Goal: Task Accomplishment & Management: Use online tool/utility

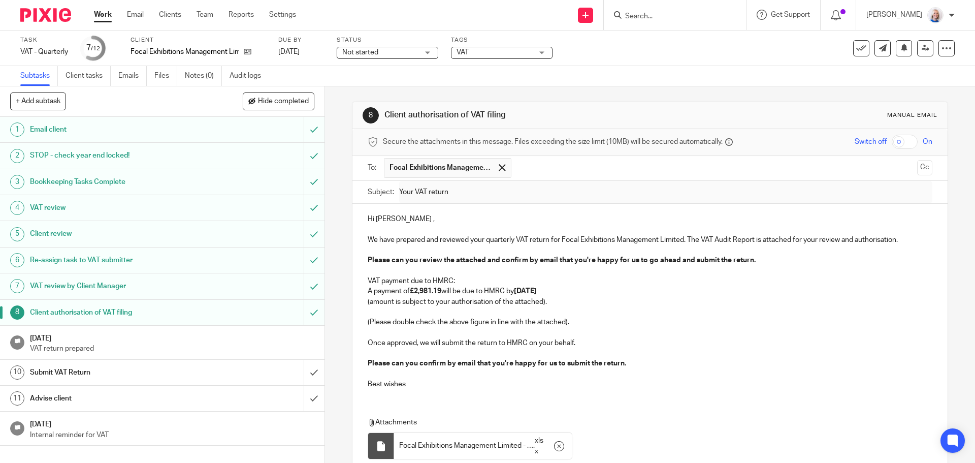
scroll to position [80, 0]
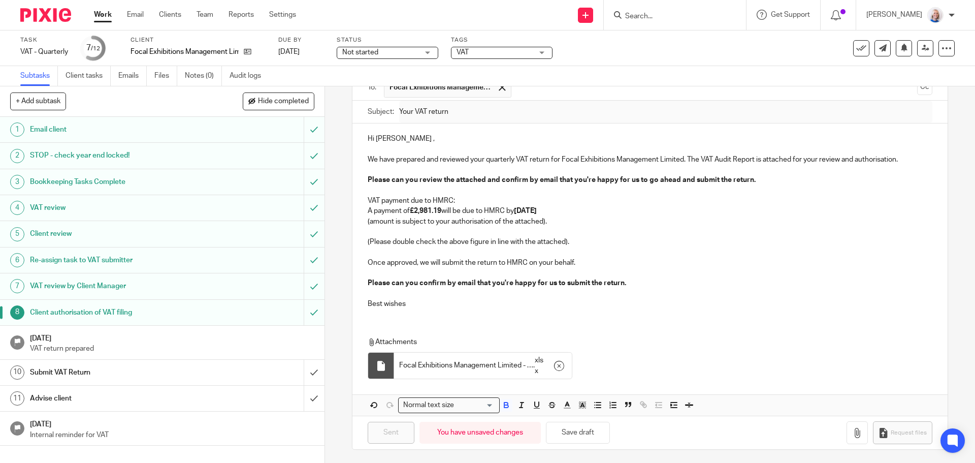
click at [196, 371] on h1 "Submit VAT Return" at bounding box center [118, 372] width 176 height 15
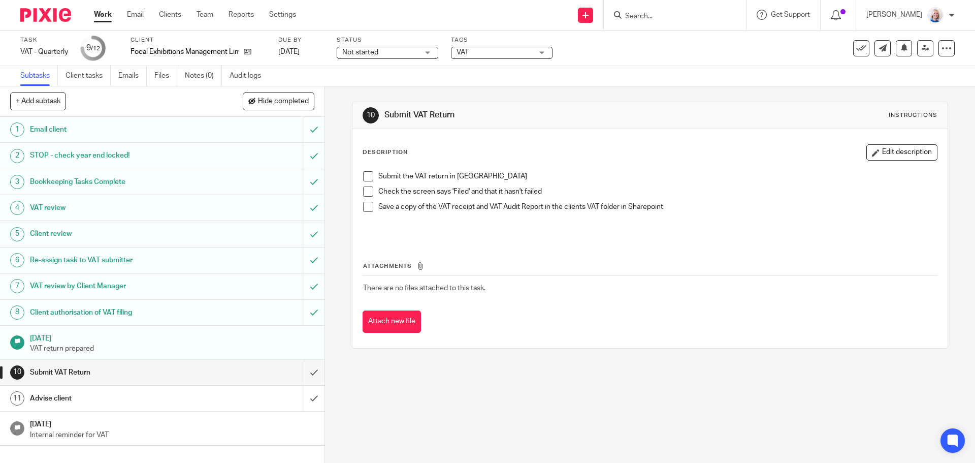
click at [364, 177] on span at bounding box center [368, 176] width 10 height 10
click at [366, 190] on span at bounding box center [368, 191] width 10 height 10
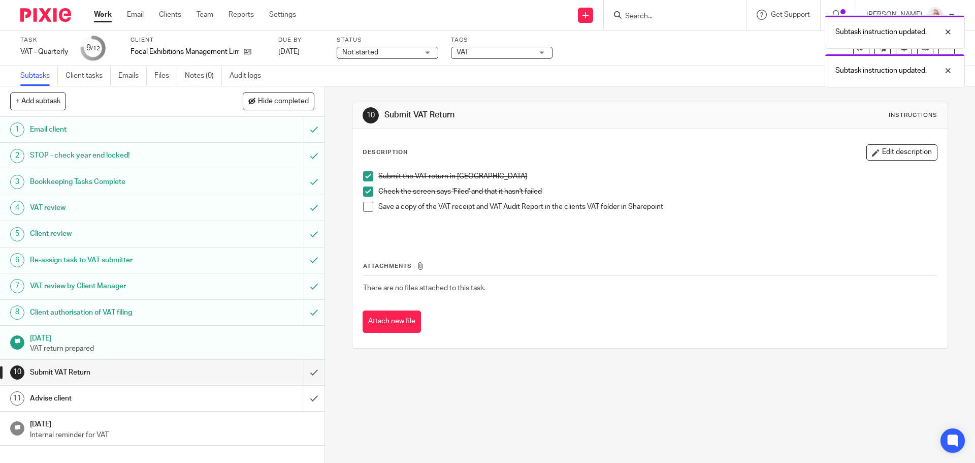
click at [366, 206] on span at bounding box center [368, 207] width 10 height 10
click at [295, 372] on input "submit" at bounding box center [162, 372] width 325 height 25
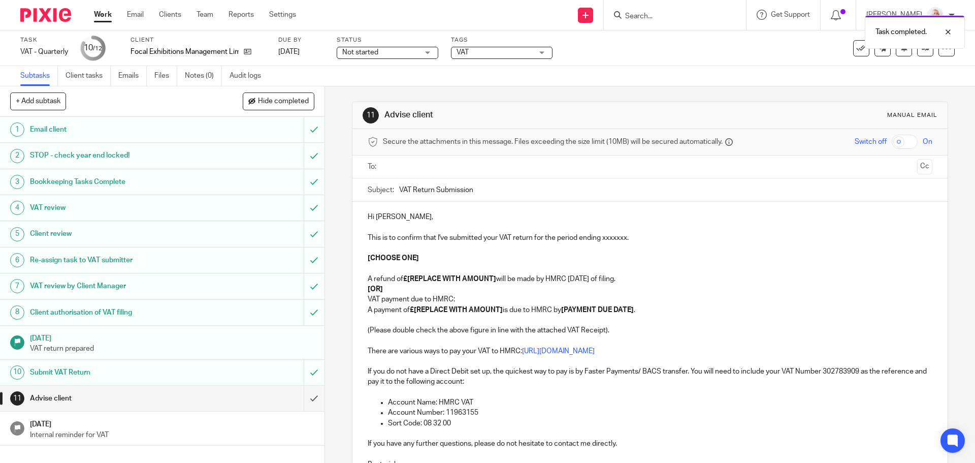
click at [396, 164] on input "text" at bounding box center [650, 167] width 526 height 12
click at [600, 241] on p "This is to confirm that I've submitted your VAT return for the period ending xx…" at bounding box center [650, 240] width 564 height 10
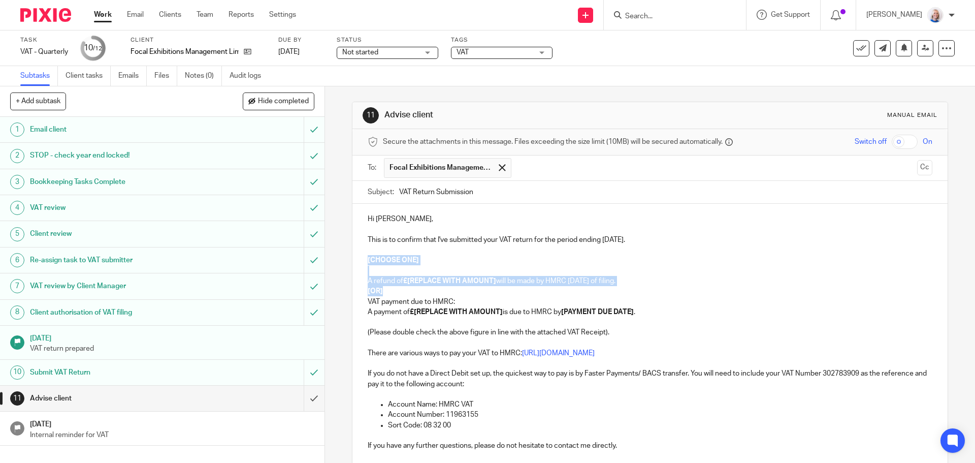
drag, startPoint x: 362, startPoint y: 261, endPoint x: 391, endPoint y: 289, distance: 40.6
click at [391, 289] on div "Hi Tracy, This is to confirm that I've submitted your VAT return for the period…" at bounding box center [649, 352] width 595 height 296
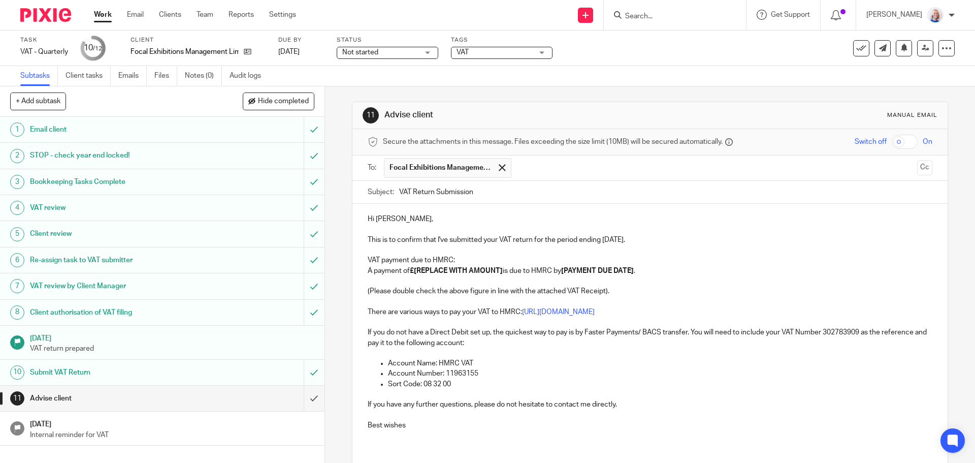
drag, startPoint x: 412, startPoint y: 266, endPoint x: 671, endPoint y: 282, distance: 259.5
click at [414, 266] on p "A payment of £[REPLACE WITH AMOUNT] is due to HMRC by [PAYMENT DUE DATE] ." at bounding box center [650, 271] width 564 height 10
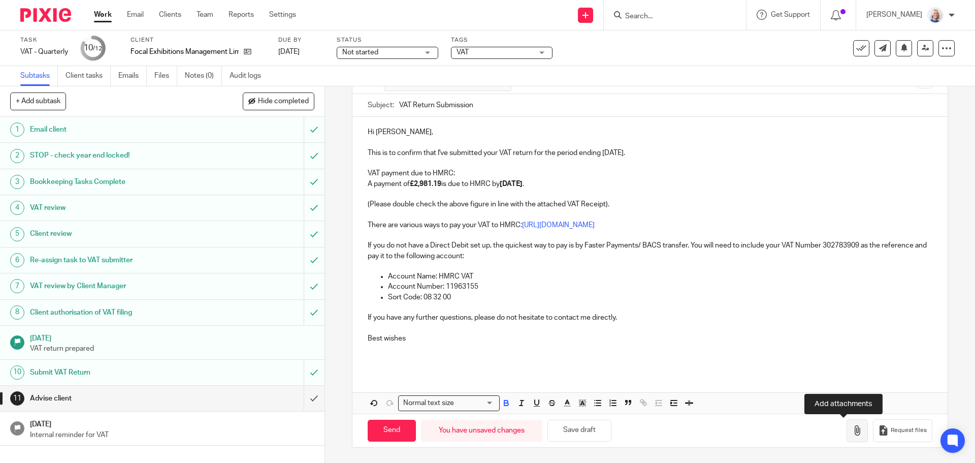
click at [847, 438] on button "button" at bounding box center [857, 430] width 21 height 23
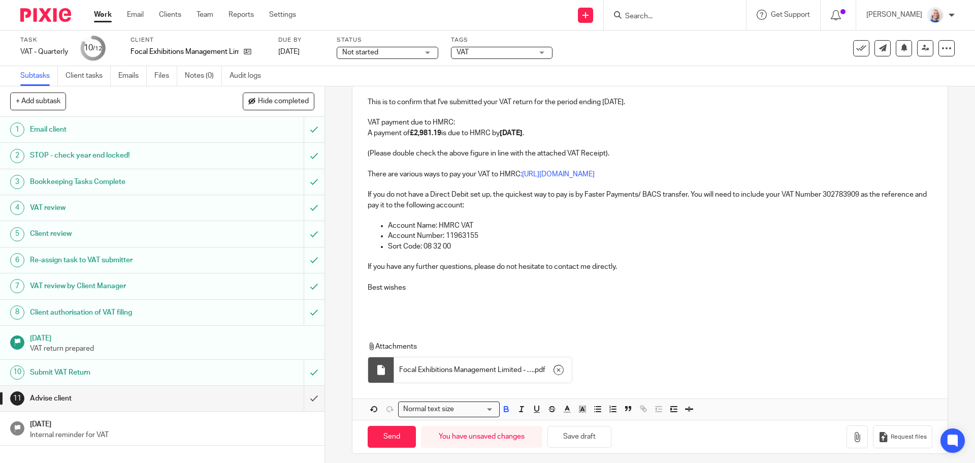
scroll to position [144, 0]
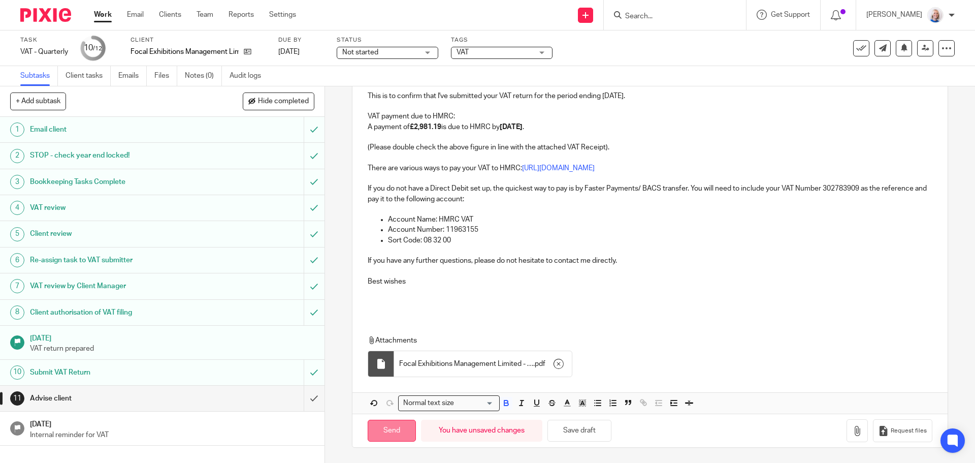
click at [397, 430] on input "Send" at bounding box center [392, 431] width 48 height 22
type input "Sent"
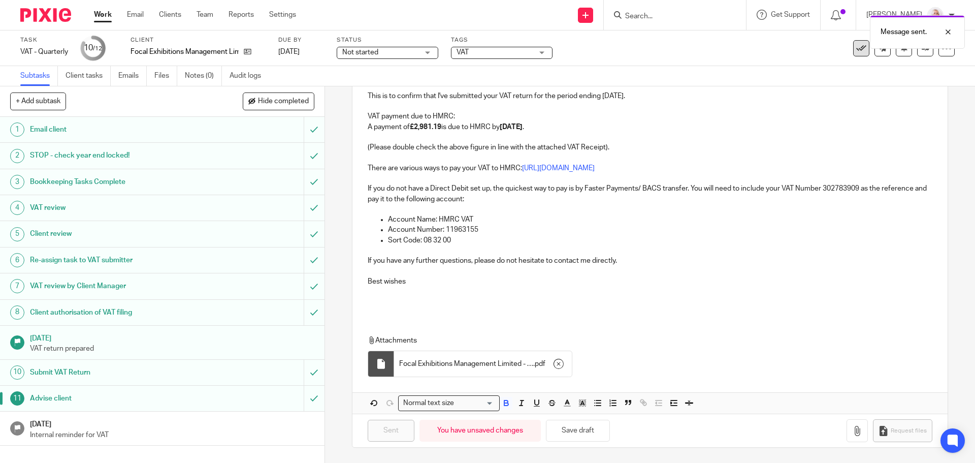
click at [853, 53] on button at bounding box center [861, 48] width 16 height 16
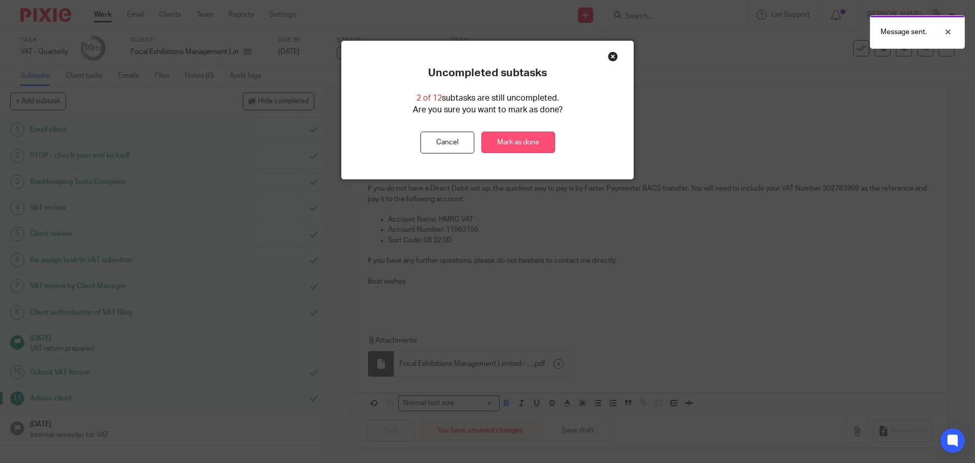
click at [536, 147] on link "Mark as done" at bounding box center [519, 143] width 74 height 22
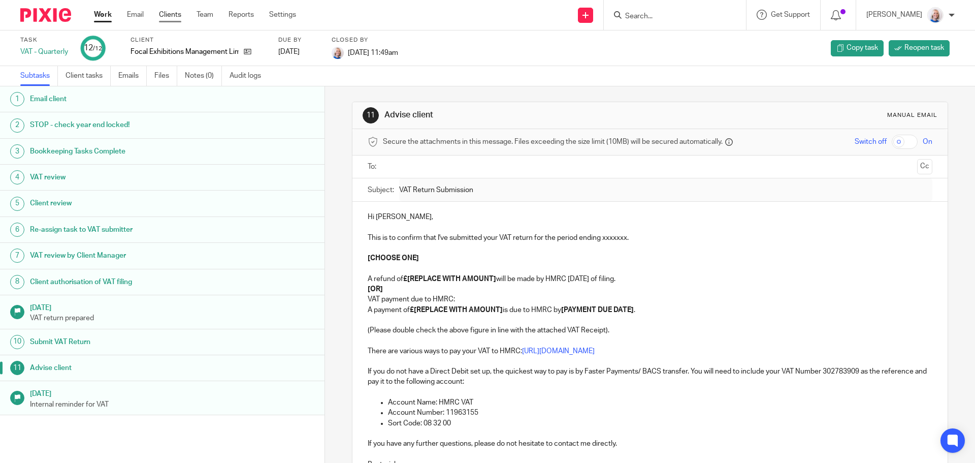
click at [165, 14] on link "Clients" at bounding box center [170, 15] width 22 height 10
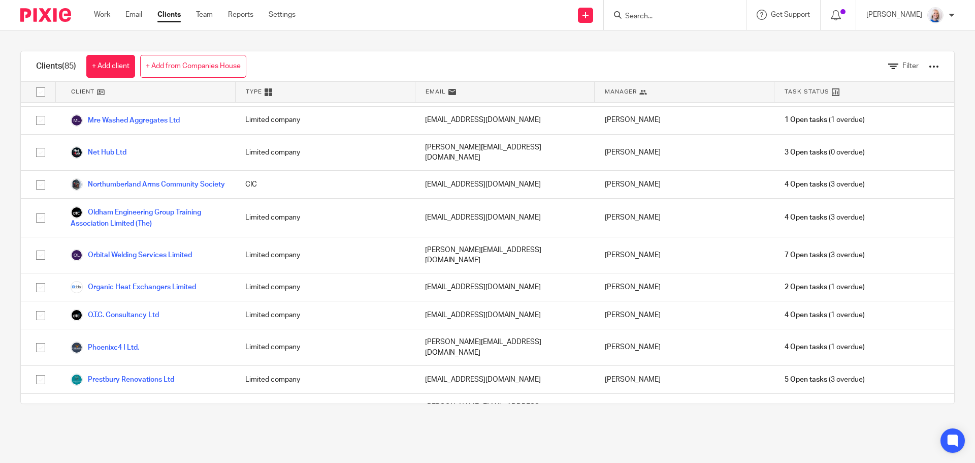
scroll to position [1727, 0]
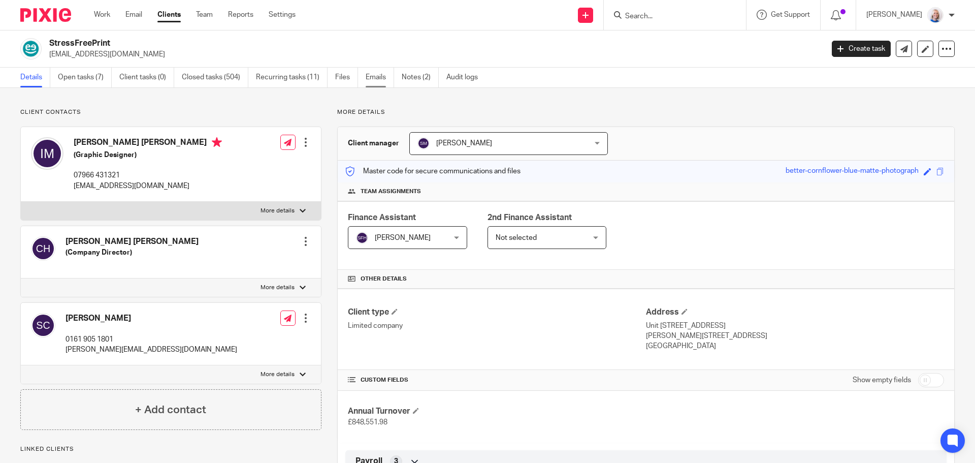
click at [375, 77] on link "Emails" at bounding box center [380, 78] width 28 height 20
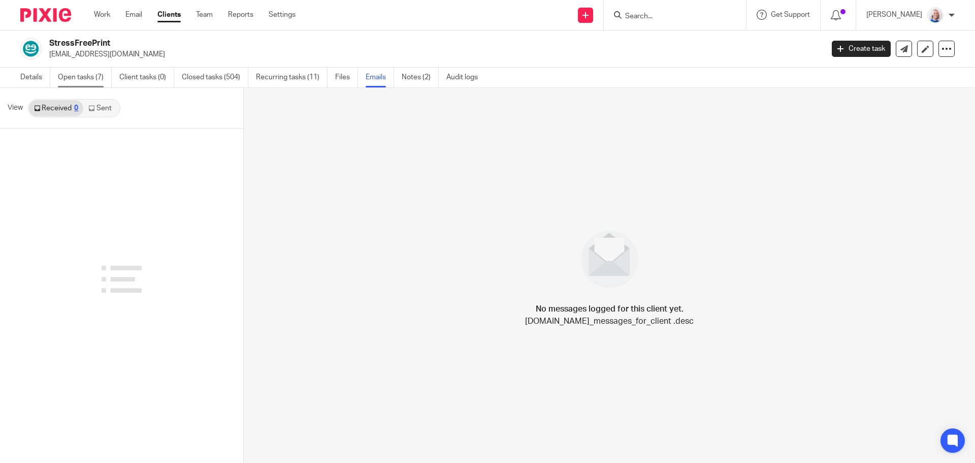
click at [85, 76] on link "Open tasks (7)" at bounding box center [85, 78] width 54 height 20
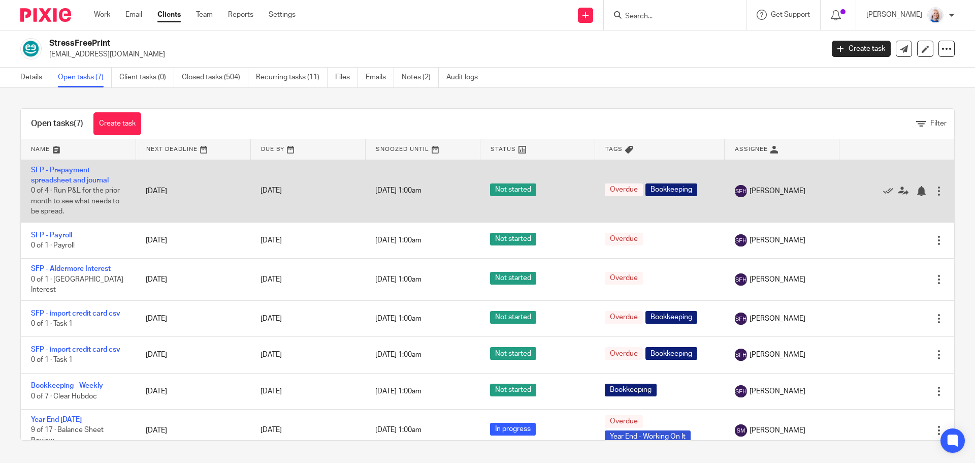
scroll to position [5, 0]
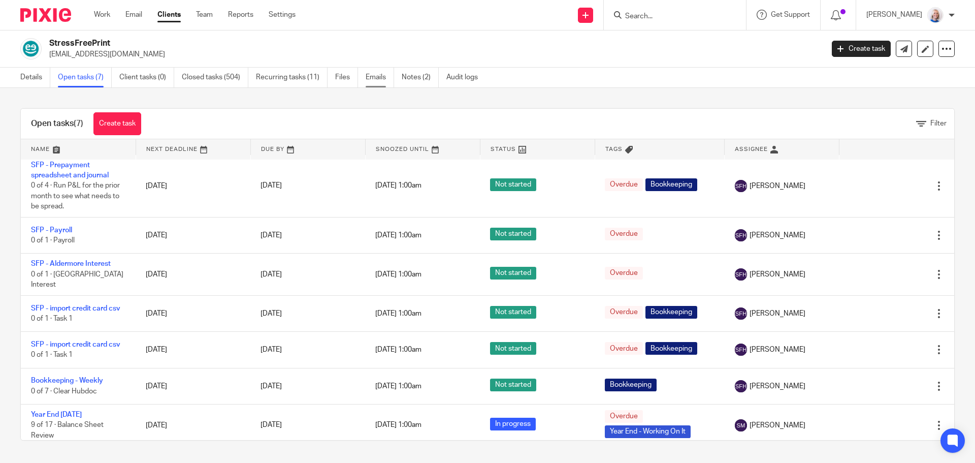
click at [373, 77] on link "Emails" at bounding box center [380, 78] width 28 height 20
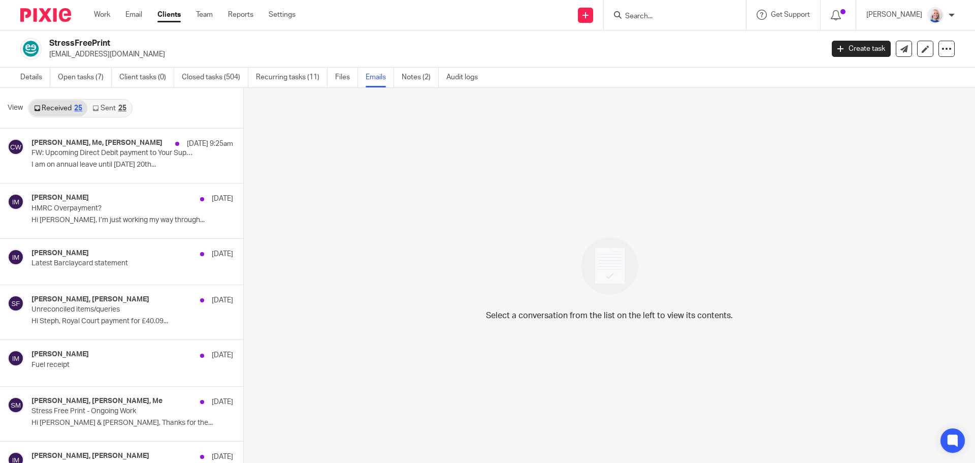
click at [106, 108] on link "Sent 25" at bounding box center [109, 108] width 44 height 16
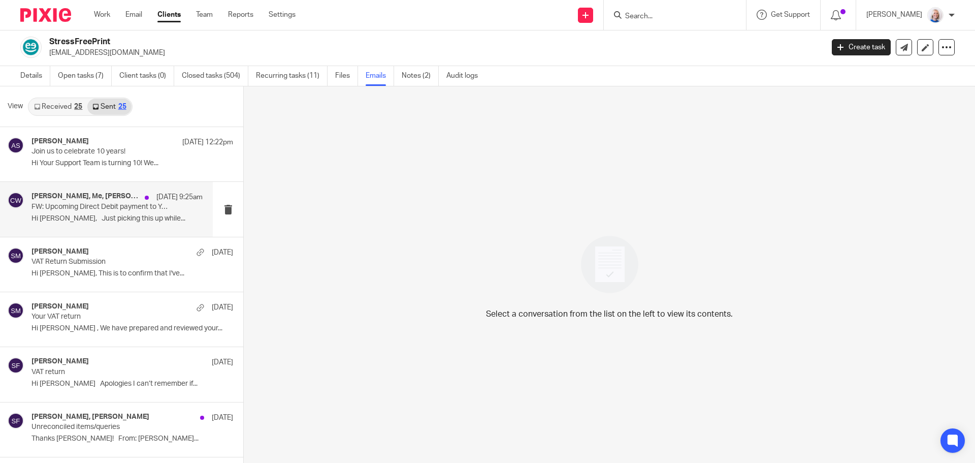
click at [133, 225] on div "Sandra Mairs, Me, Claire Willmott 13 Aug 9:25am FW: Upcoming Direct Debit payme…" at bounding box center [116, 209] width 171 height 34
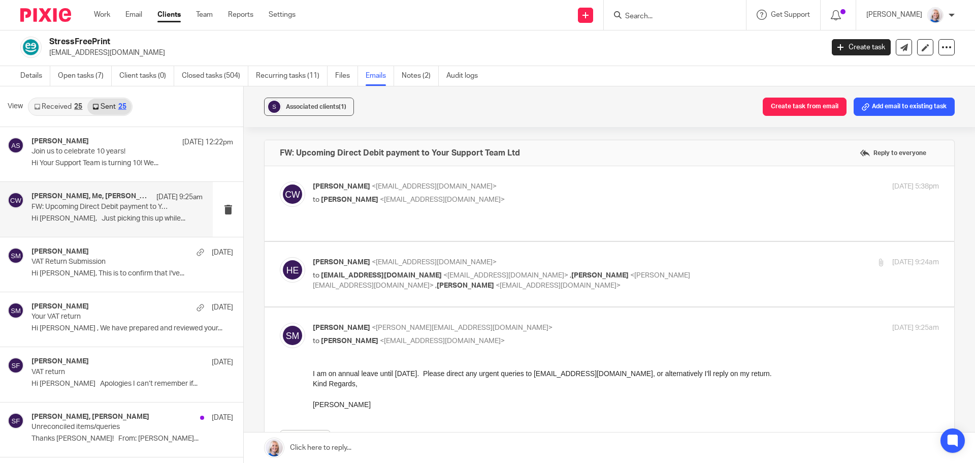
scroll to position [51, 0]
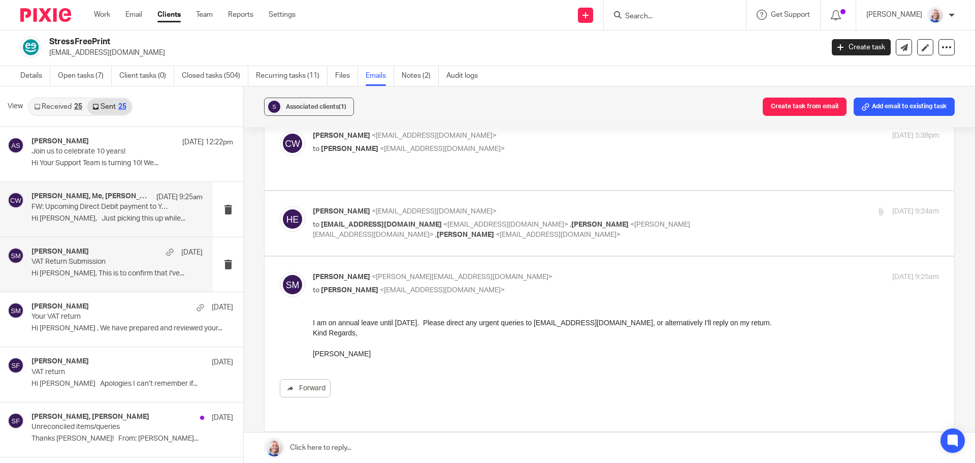
click at [96, 277] on p "Hi Ian, This is to confirm that I've..." at bounding box center [116, 273] width 171 height 9
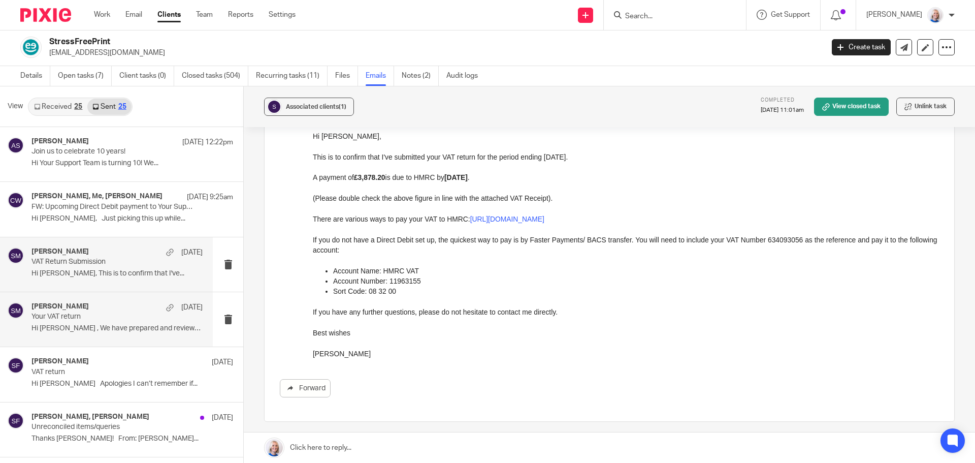
scroll to position [102, 0]
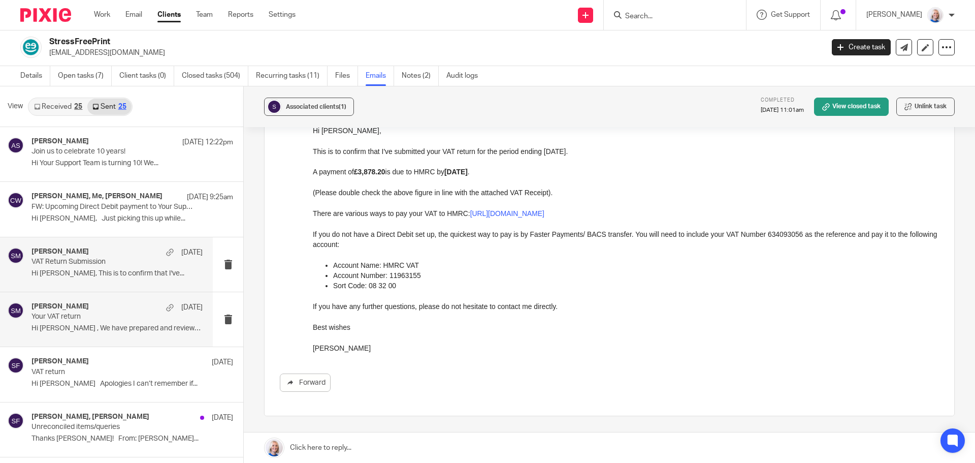
click at [72, 327] on p "Hi Ian , We have prepared and reviewed your..." at bounding box center [116, 328] width 171 height 9
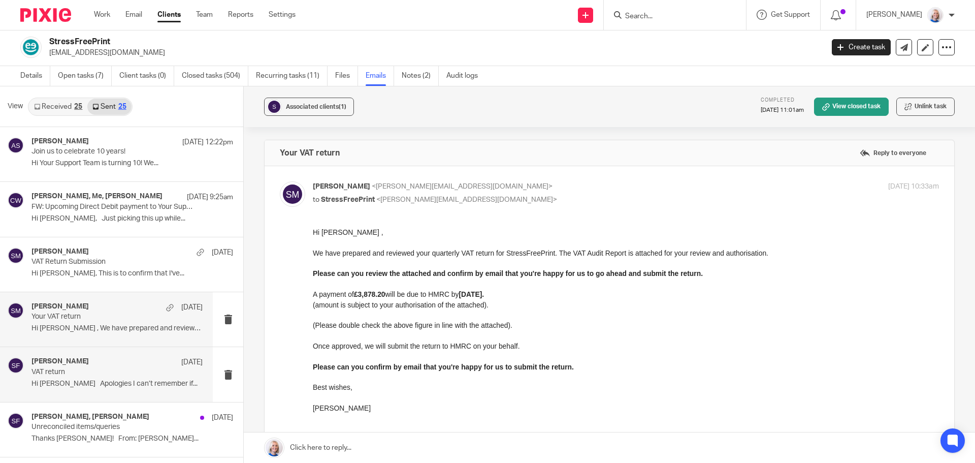
scroll to position [0, 0]
click at [97, 382] on p "Hi Ian Apologies I can’t remember if..." at bounding box center [116, 383] width 171 height 9
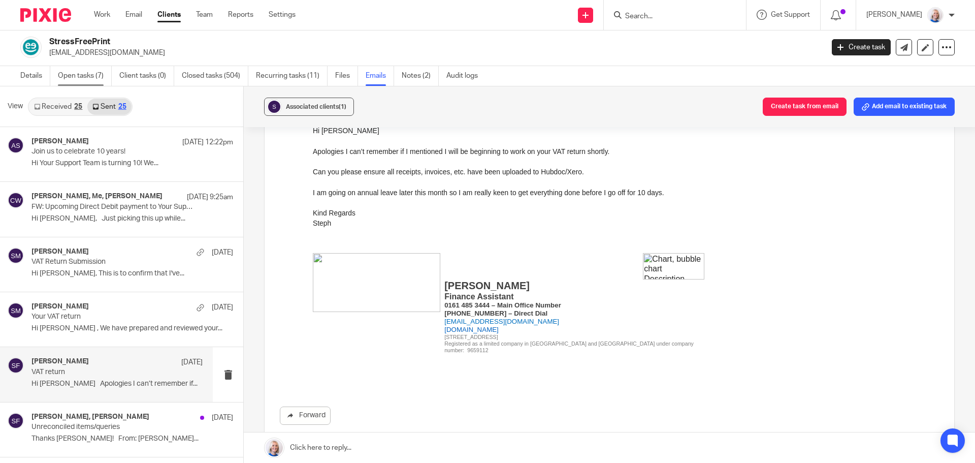
click at [94, 73] on link "Open tasks (7)" at bounding box center [85, 76] width 54 height 20
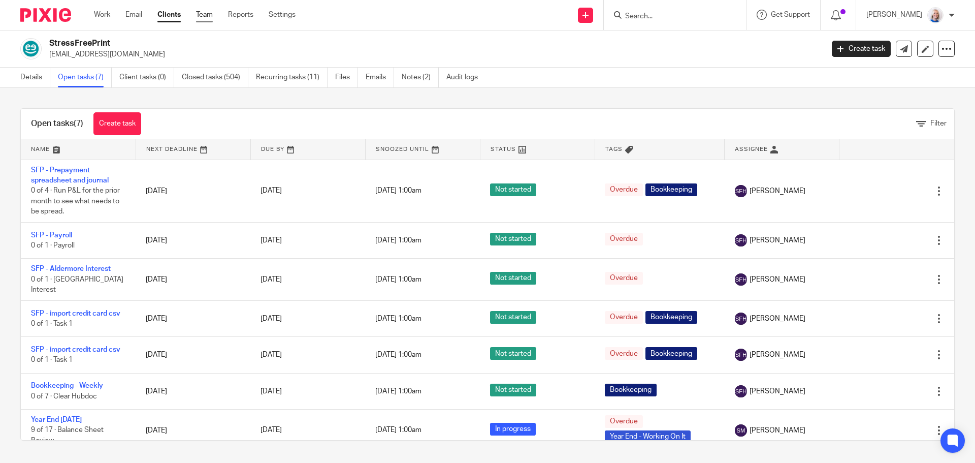
click at [204, 14] on link "Team" at bounding box center [204, 15] width 17 height 10
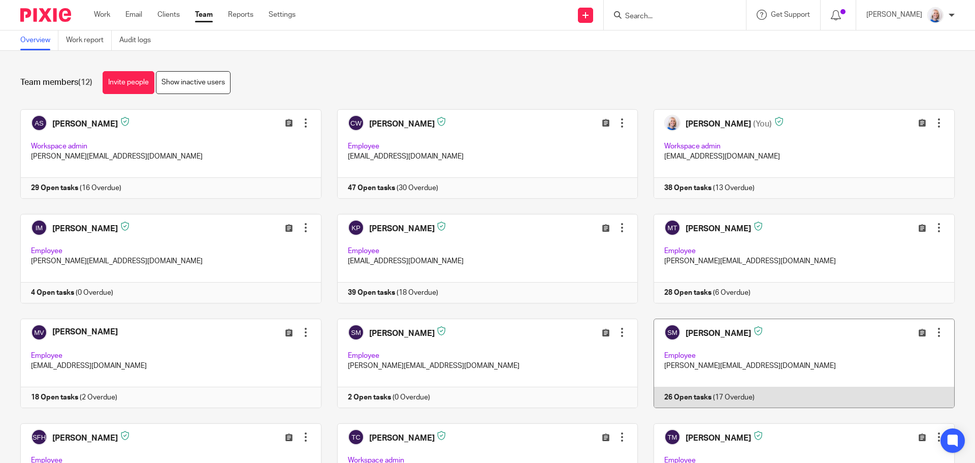
click at [825, 361] on link at bounding box center [796, 362] width 317 height 89
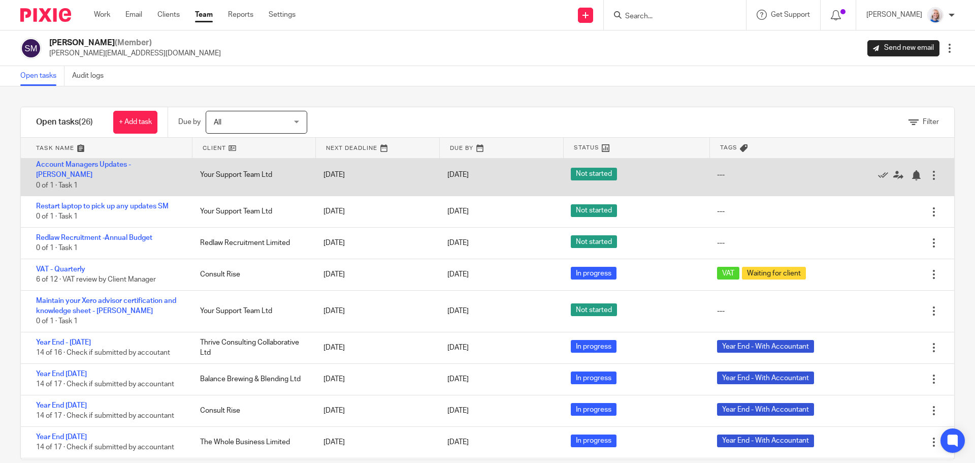
scroll to position [599, 0]
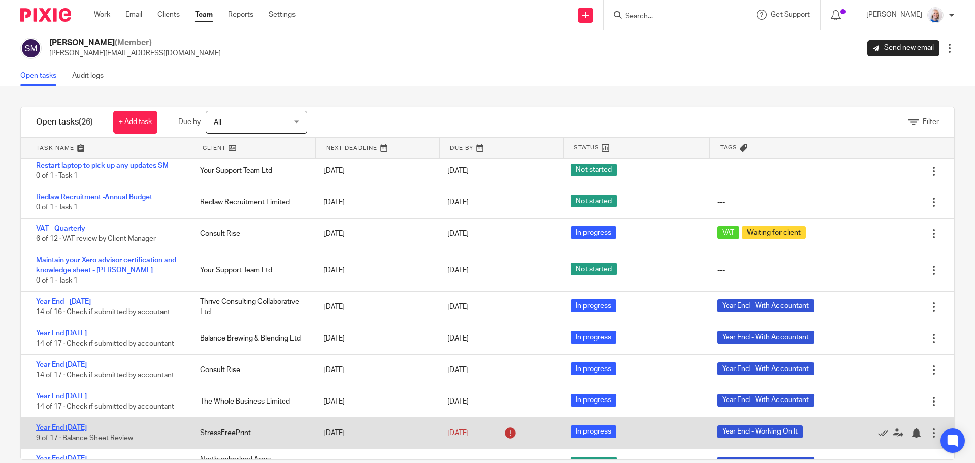
click at [83, 424] on link "Year End 31.03.2025" at bounding box center [61, 427] width 51 height 7
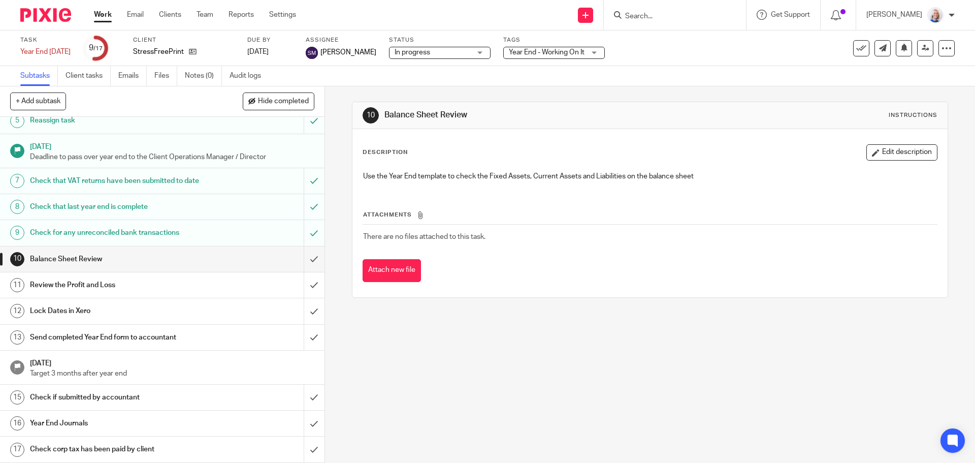
scroll to position [123, 0]
click at [98, 14] on link "Work" at bounding box center [103, 15] width 18 height 10
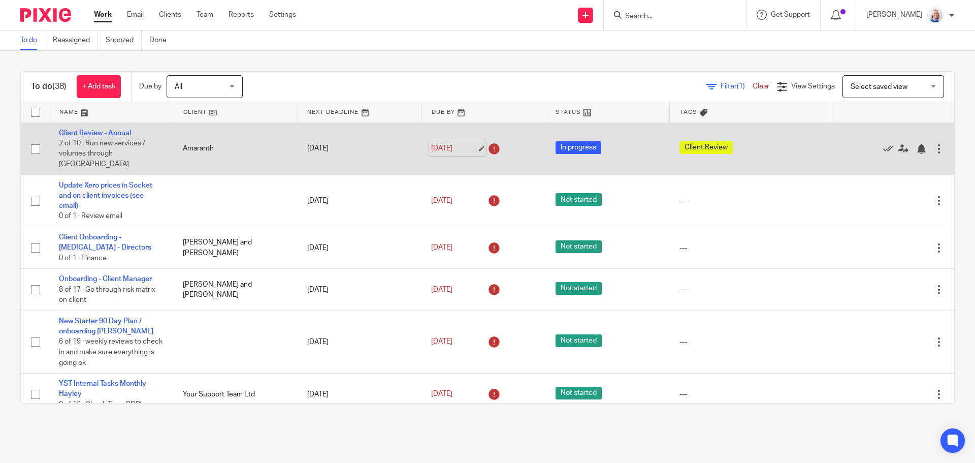
click at [450, 146] on link "30 Jun 2025" at bounding box center [454, 148] width 46 height 11
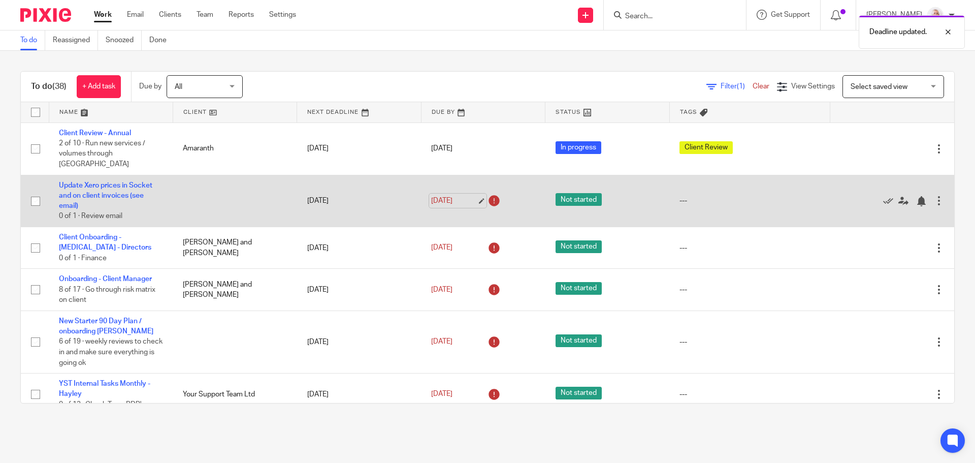
click at [445, 196] on link "[DATE]" at bounding box center [454, 201] width 46 height 11
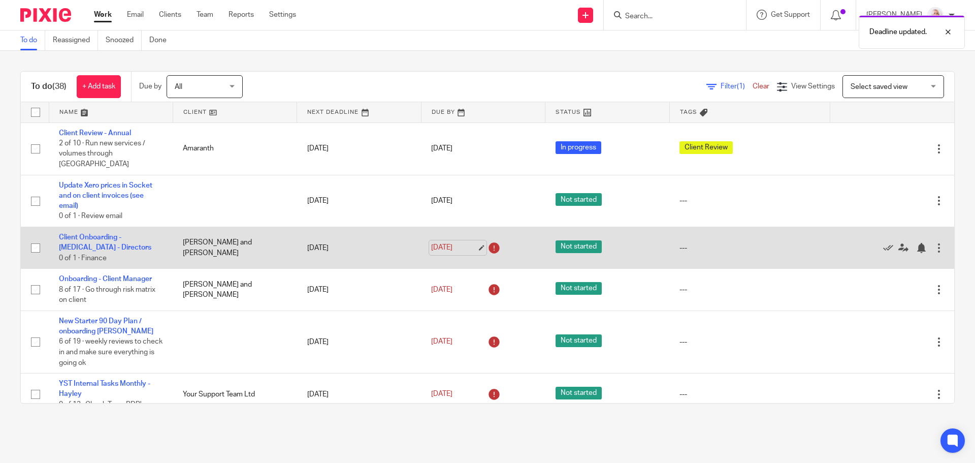
click at [433, 242] on link "13 Aug 2025" at bounding box center [454, 247] width 46 height 11
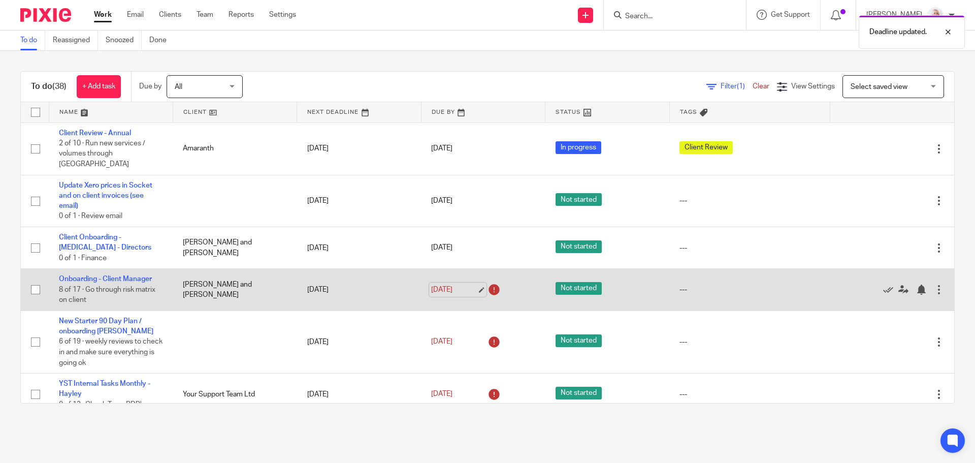
click at [434, 284] on link "13 Aug 2025" at bounding box center [454, 289] width 46 height 11
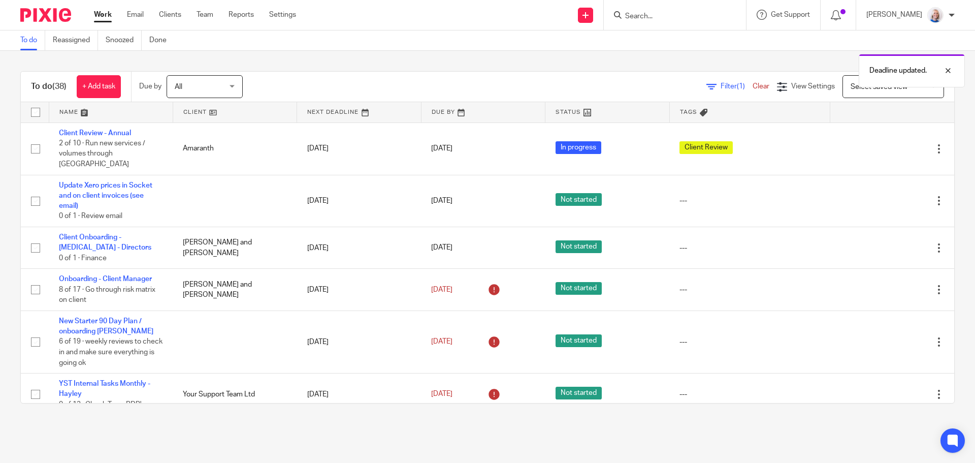
click at [237, 83] on div "All All" at bounding box center [205, 86] width 76 height 23
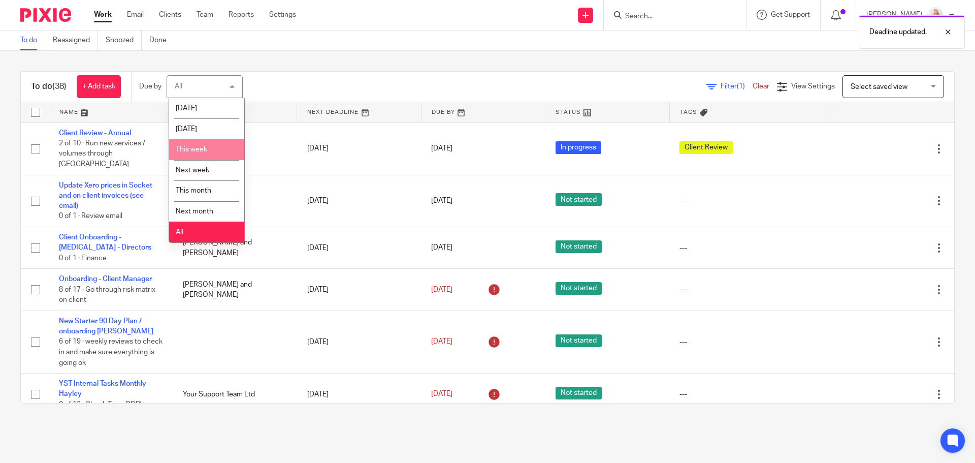
click at [484, 60] on div "To do (38) + Add task Due by All All Today Tomorrow This week Next week This mo…" at bounding box center [487, 237] width 975 height 373
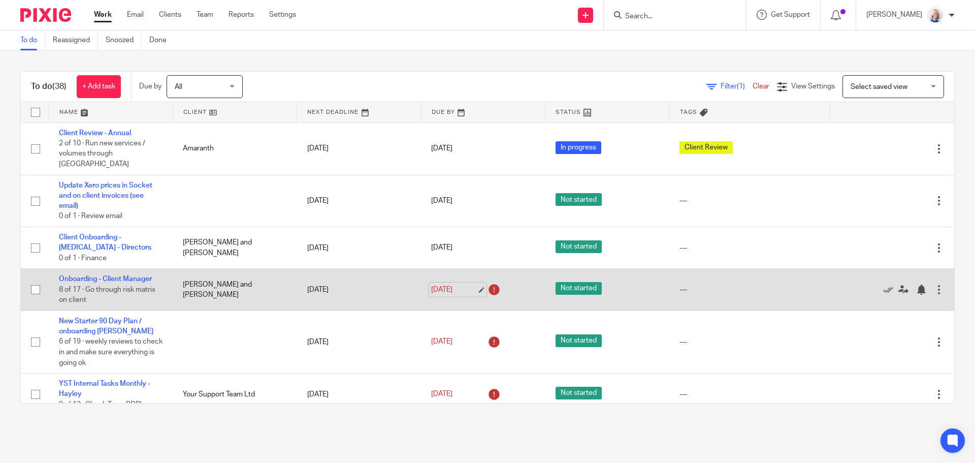
click at [439, 284] on link "[DATE]" at bounding box center [454, 289] width 46 height 11
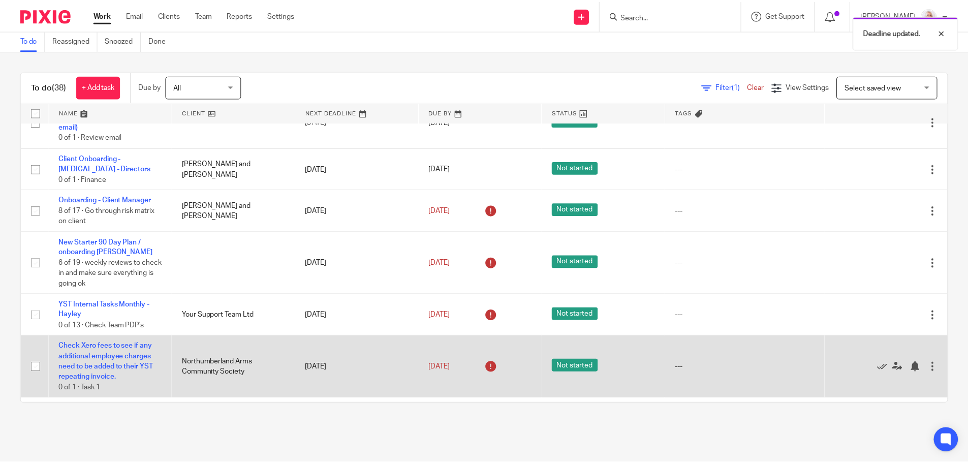
scroll to position [102, 0]
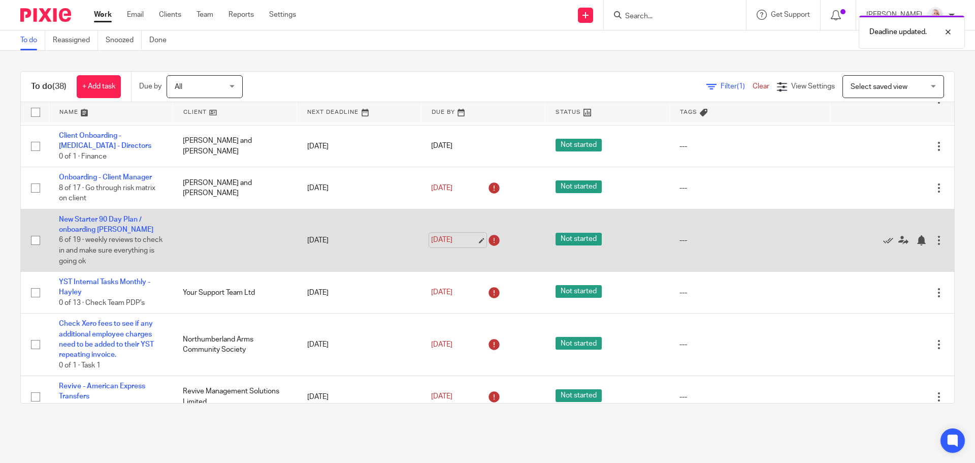
click at [442, 235] on link "13 Aug 2025" at bounding box center [454, 240] width 46 height 11
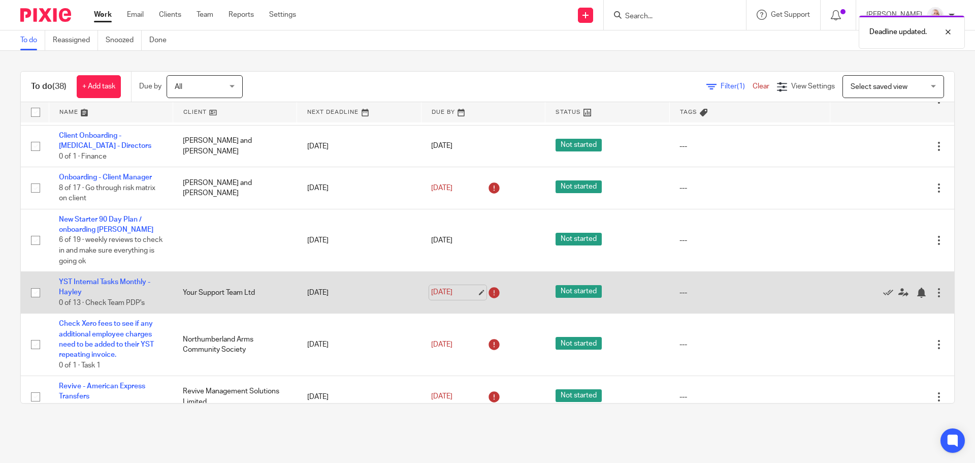
click at [437, 287] on link "13 Aug 2025" at bounding box center [454, 292] width 46 height 11
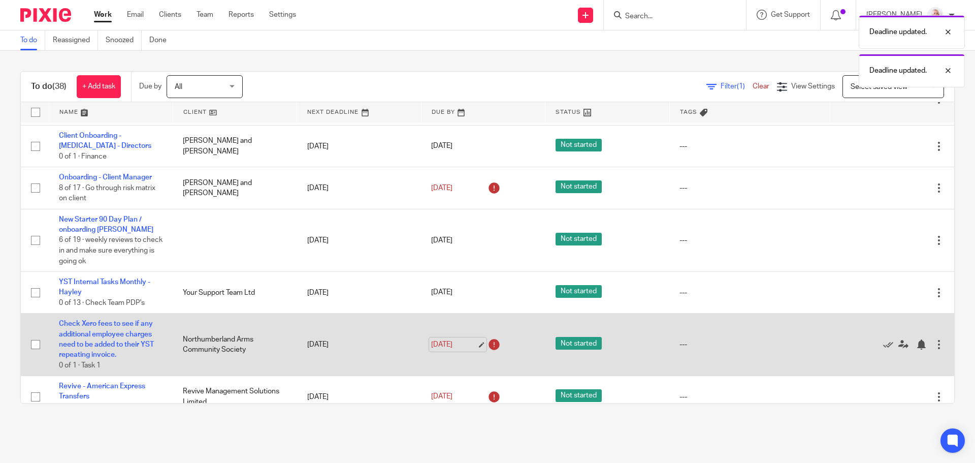
click at [447, 339] on link "13 Aug 2025" at bounding box center [454, 344] width 46 height 11
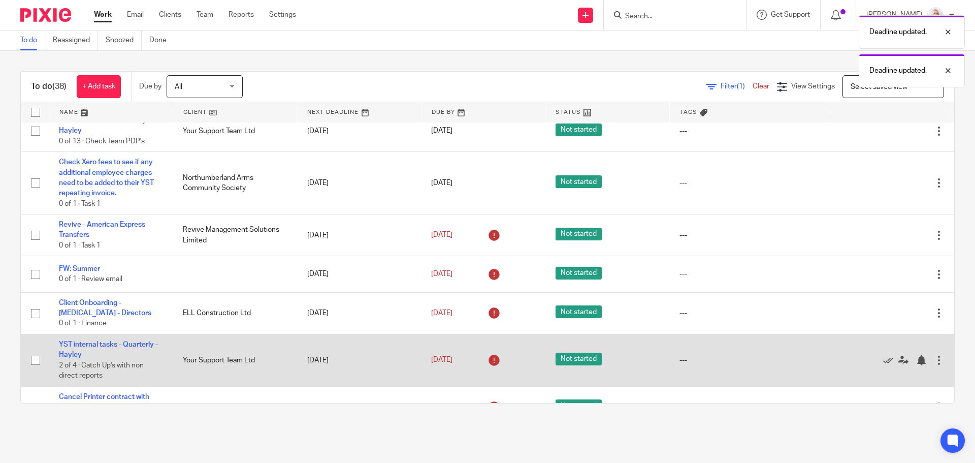
scroll to position [305, 0]
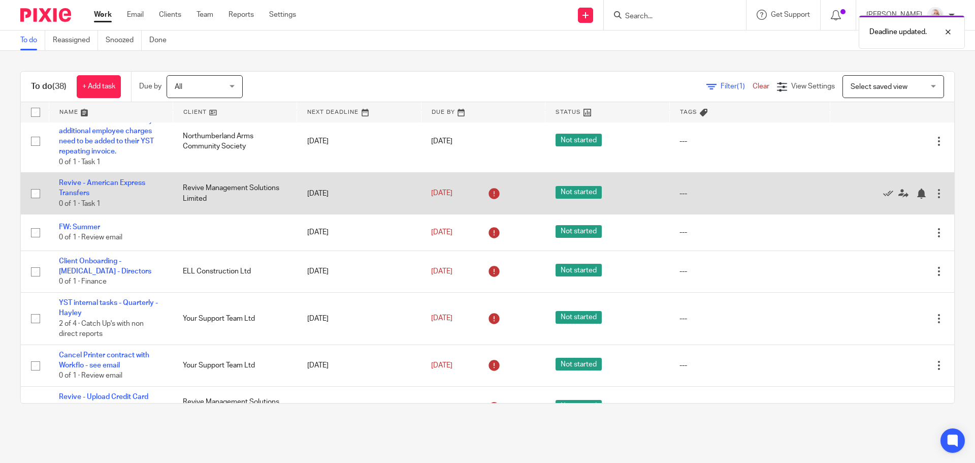
click at [431, 190] on div "13 Aug 2025" at bounding box center [483, 193] width 104 height 16
click at [431, 188] on link "13 Aug 2025" at bounding box center [454, 193] width 46 height 11
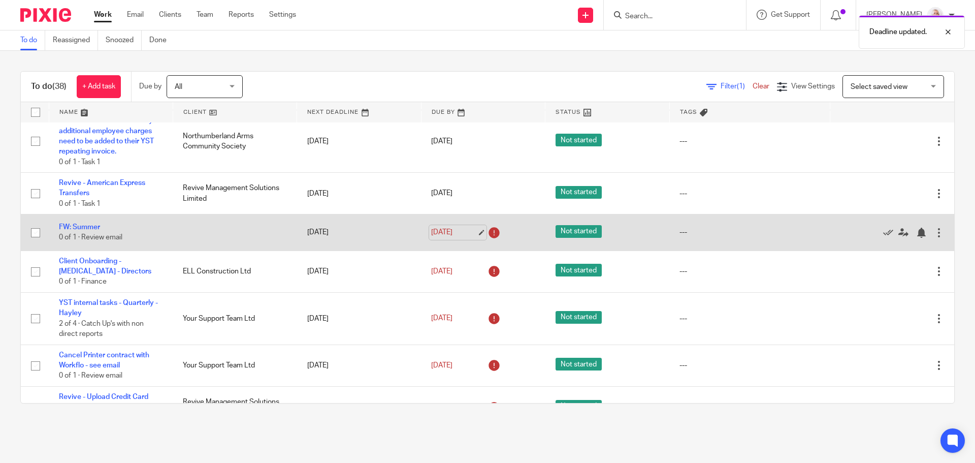
click at [454, 227] on link "13 Aug 2025" at bounding box center [454, 232] width 46 height 11
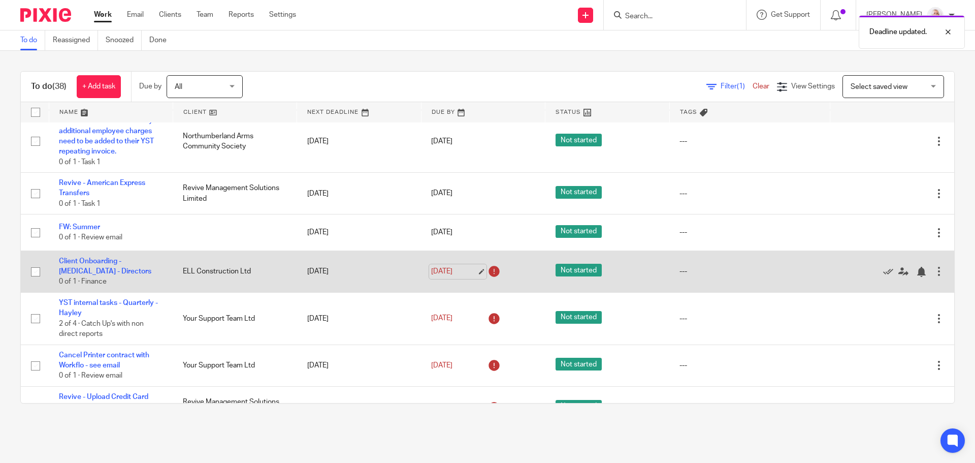
click at [448, 266] on link "13 Aug 2025" at bounding box center [454, 271] width 46 height 11
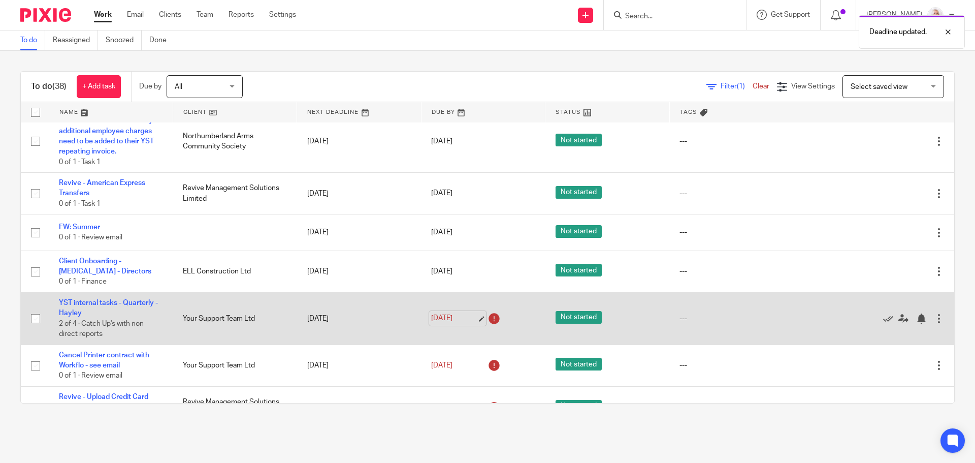
click at [445, 313] on link "13 Aug 2025" at bounding box center [454, 318] width 46 height 11
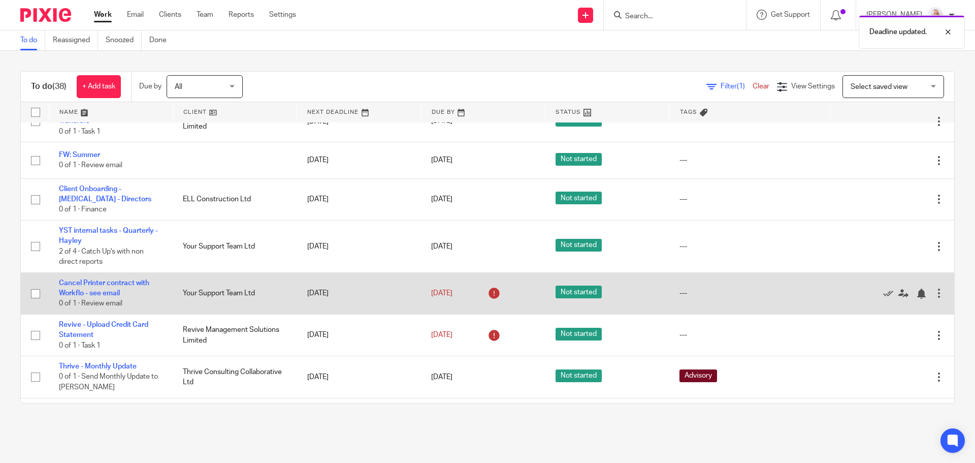
scroll to position [406, 0]
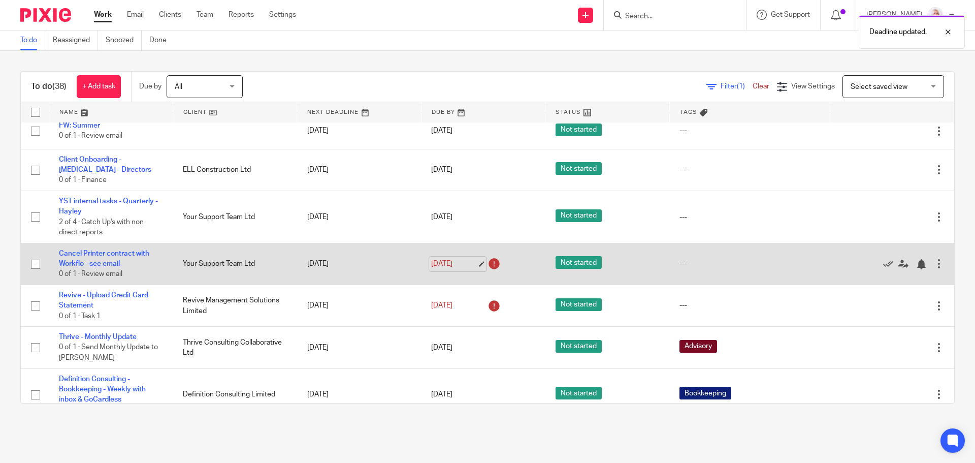
click at [446, 259] on link "13 Aug 2025" at bounding box center [454, 264] width 46 height 11
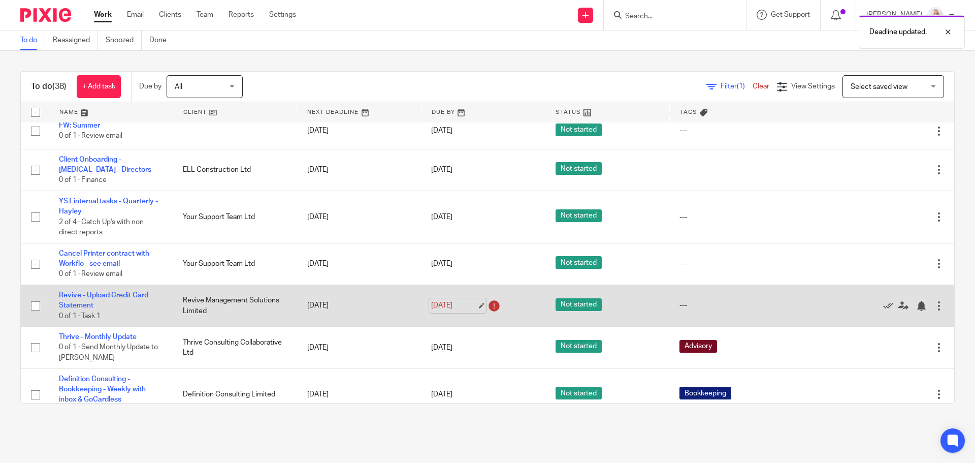
click at [437, 300] on link "13 Aug 2025" at bounding box center [454, 305] width 46 height 11
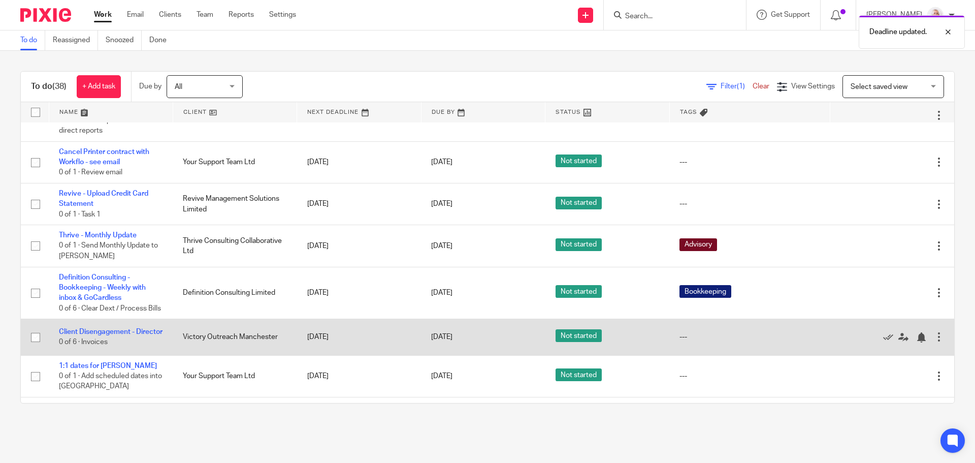
scroll to position [559, 0]
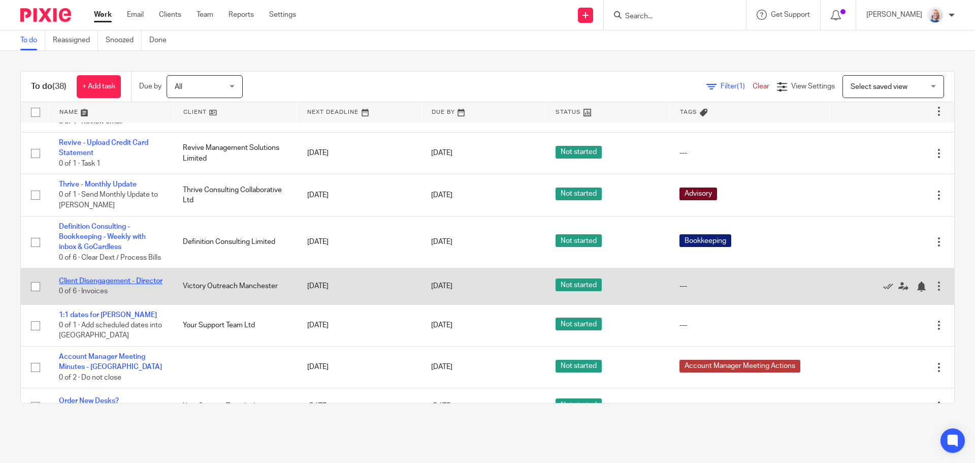
click at [114, 279] on link "Client Disengagement - Director" at bounding box center [111, 280] width 104 height 7
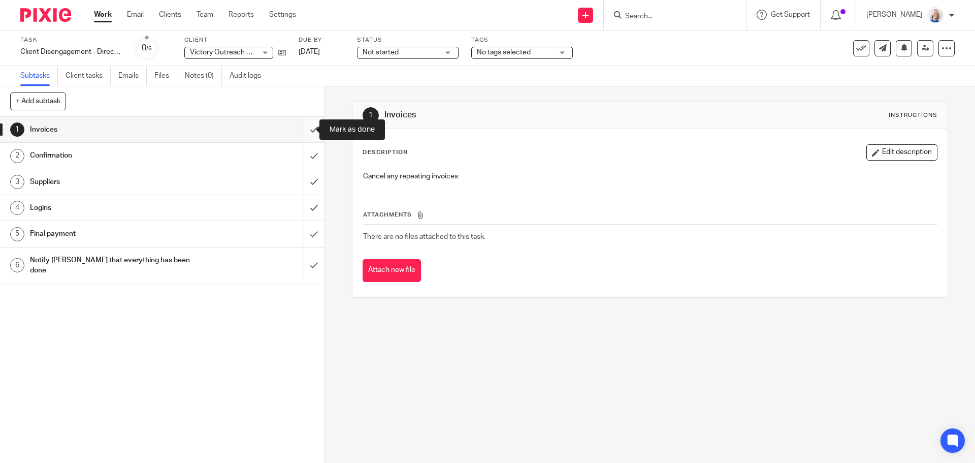
click at [310, 126] on input "submit" at bounding box center [162, 129] width 325 height 25
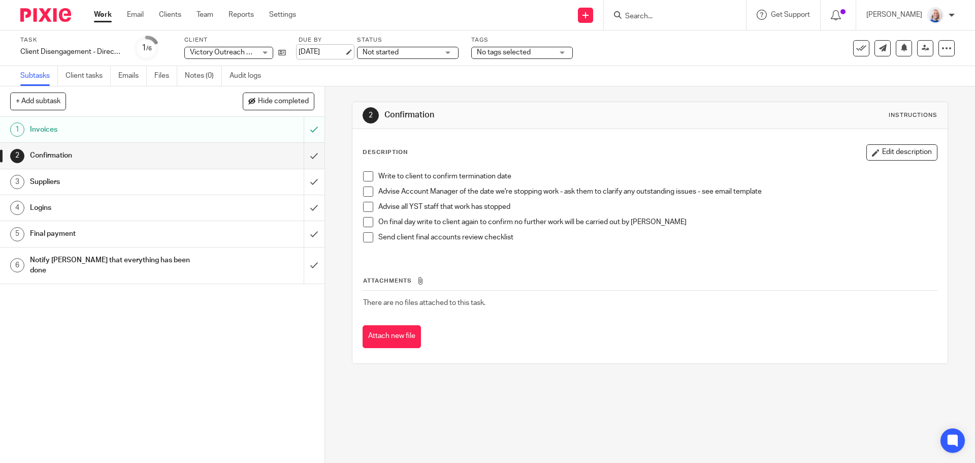
click at [316, 54] on link "[DATE]" at bounding box center [322, 52] width 46 height 11
click at [103, 16] on link "Work" at bounding box center [103, 15] width 18 height 10
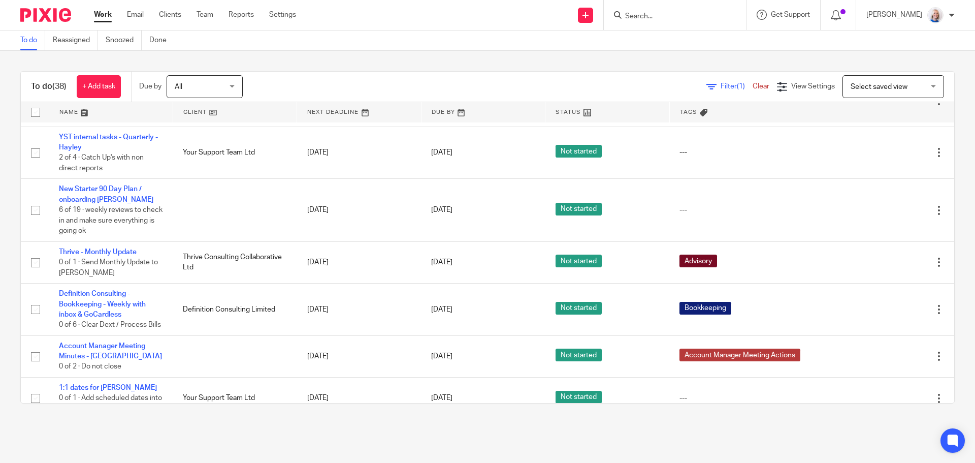
scroll to position [457, 0]
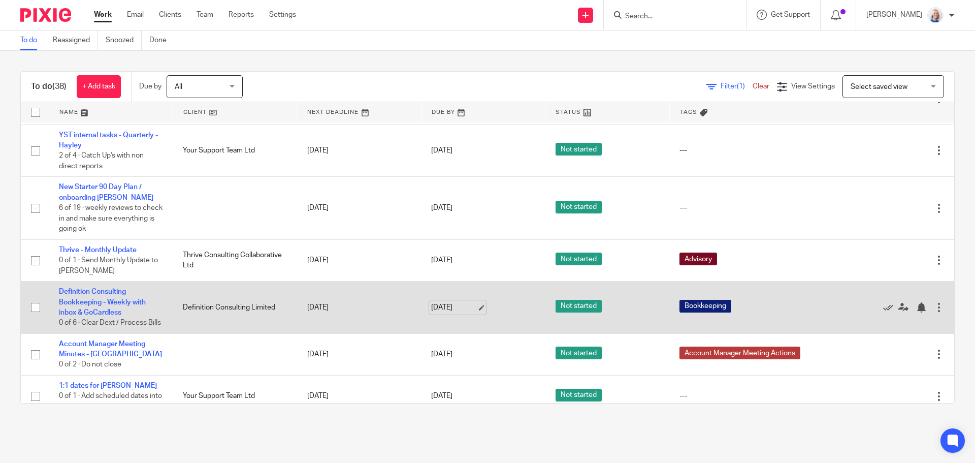
click at [441, 303] on link "[DATE]" at bounding box center [454, 307] width 46 height 11
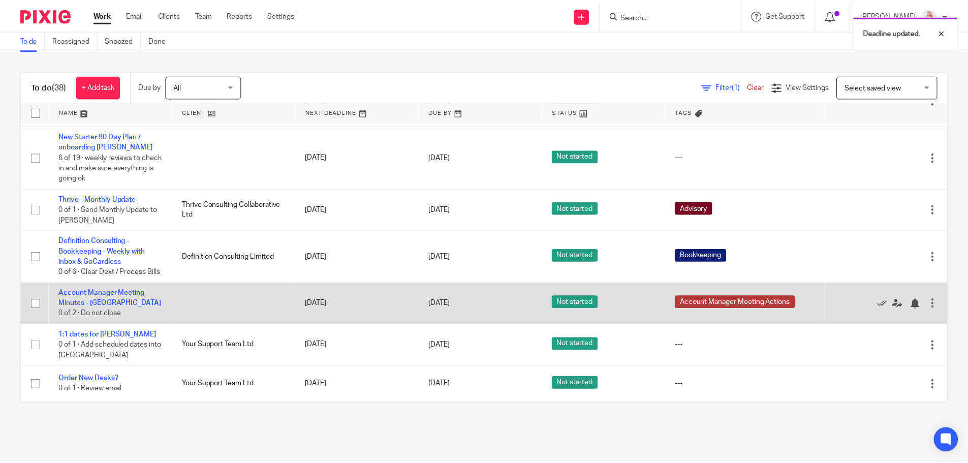
scroll to position [559, 0]
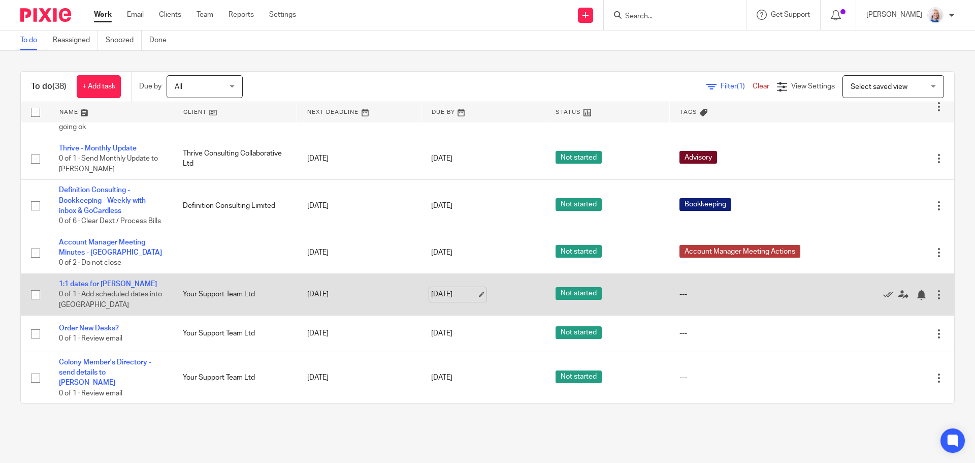
click at [455, 291] on link "18 Aug 2025" at bounding box center [454, 294] width 46 height 11
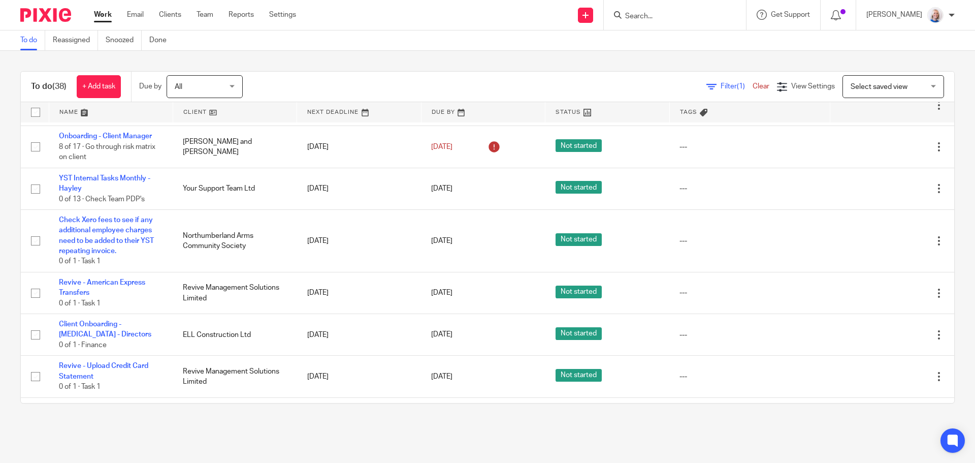
scroll to position [0, 0]
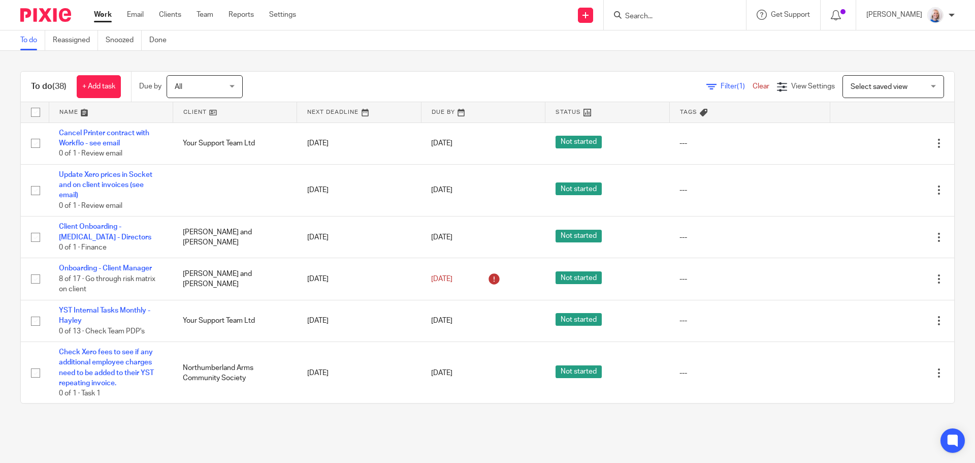
click at [207, 86] on span "All" at bounding box center [202, 86] width 54 height 21
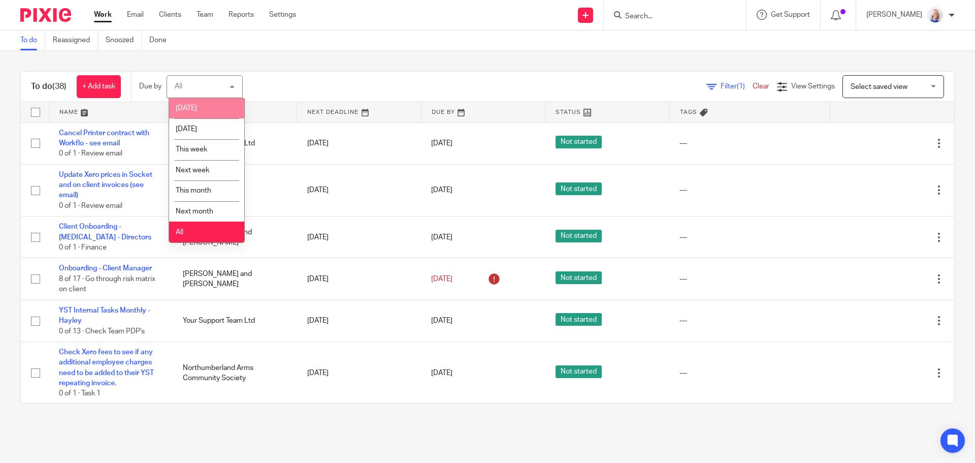
click at [206, 111] on li "Today" at bounding box center [206, 108] width 75 height 21
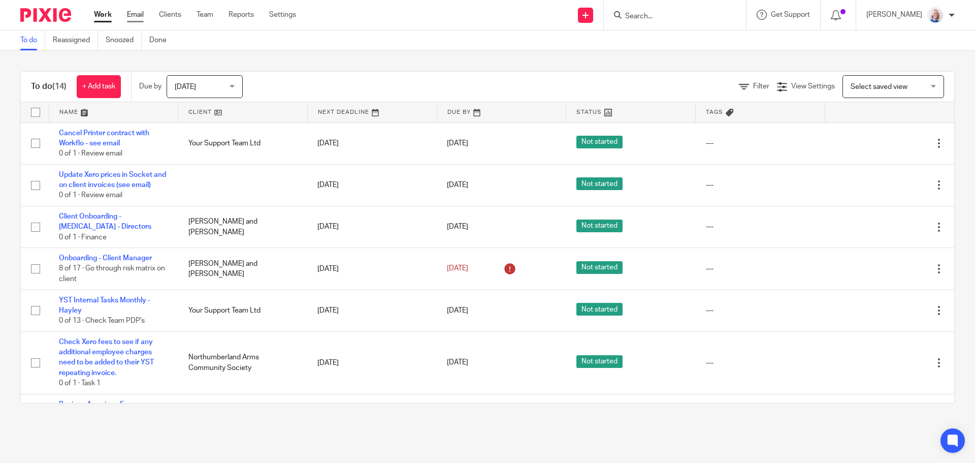
click at [133, 12] on link "Email" at bounding box center [135, 15] width 17 height 10
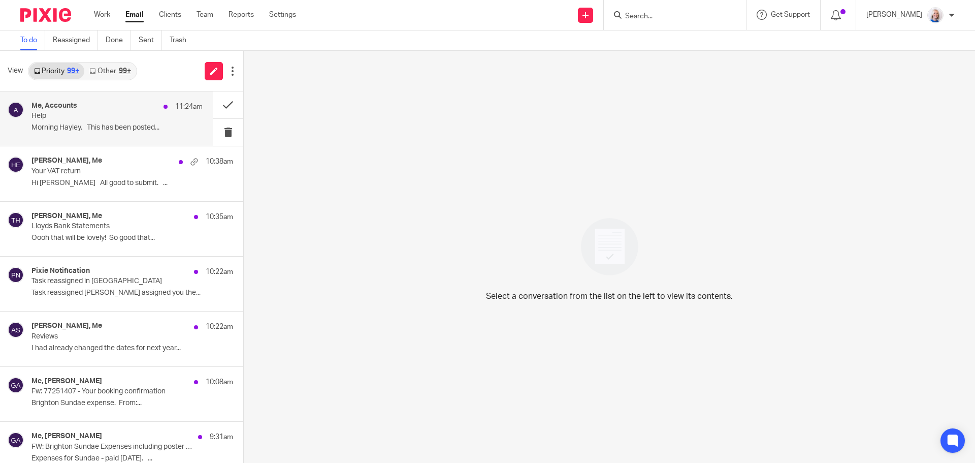
click at [134, 129] on p "Morning Hayley. This has been posted..." at bounding box center [116, 127] width 171 height 9
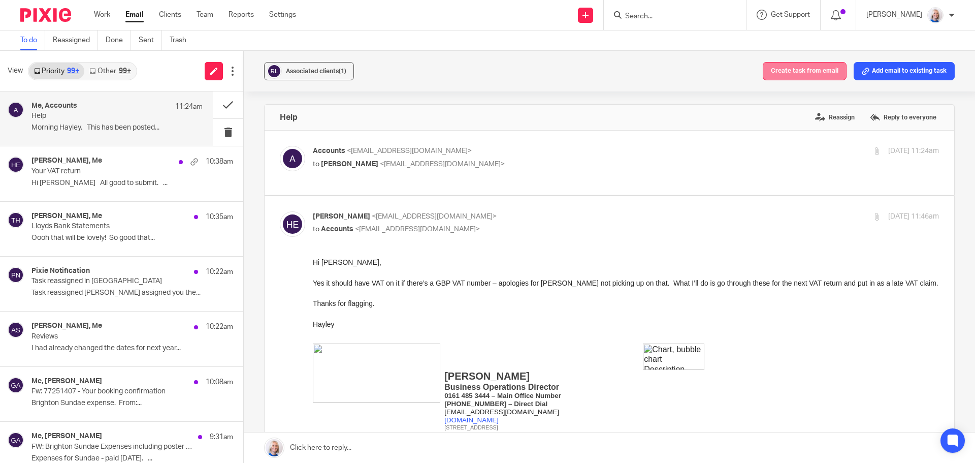
click at [796, 74] on button "Create task from email" at bounding box center [805, 71] width 84 height 18
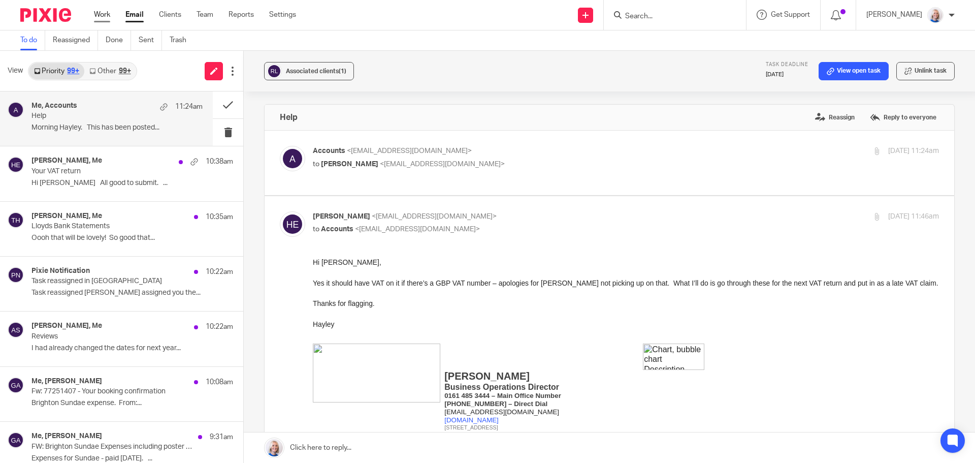
click at [103, 13] on link "Work" at bounding box center [102, 15] width 16 height 10
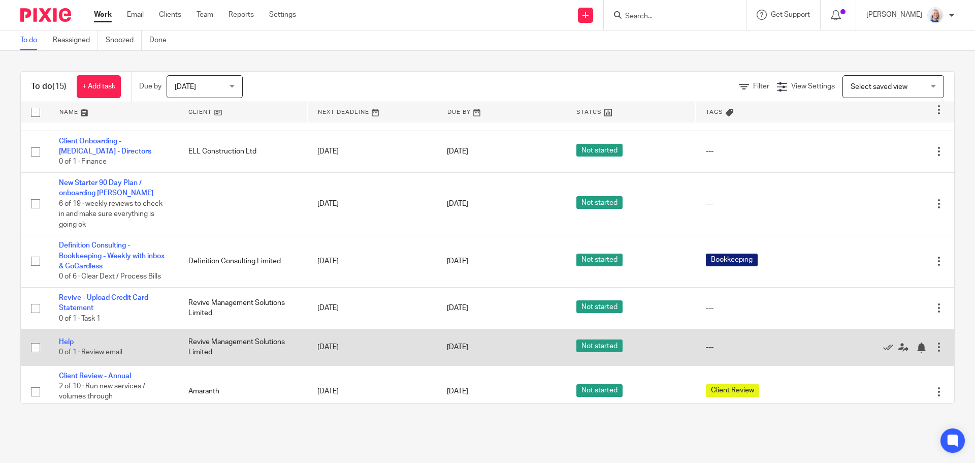
scroll to position [413, 0]
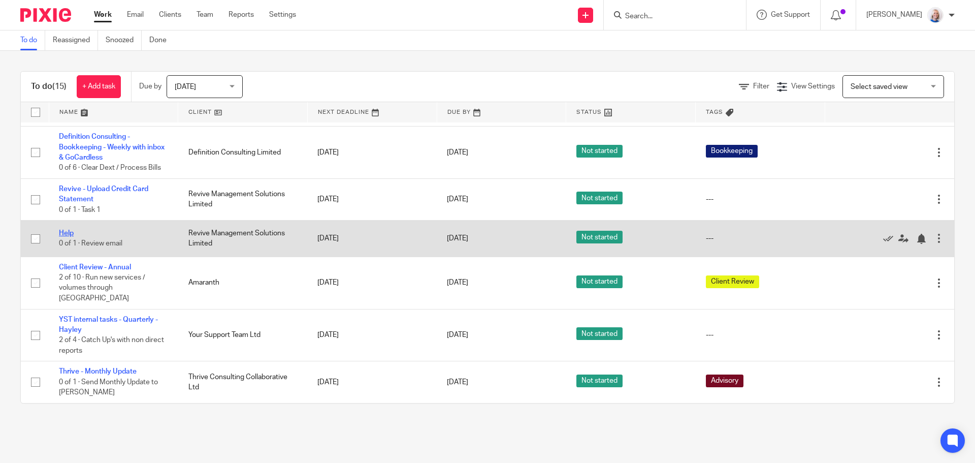
click at [66, 237] on link "Help" at bounding box center [66, 233] width 15 height 7
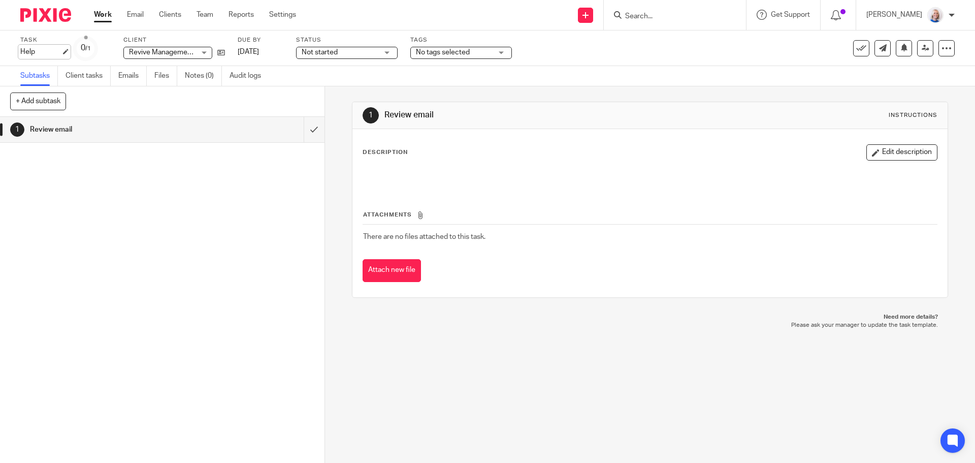
click at [33, 53] on div "Help Save Help" at bounding box center [40, 52] width 41 height 10
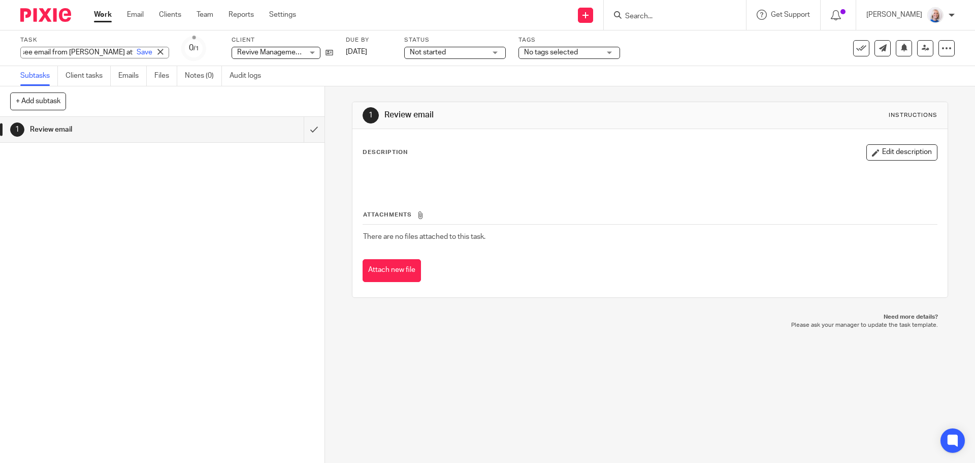
scroll to position [0, 111]
type input "Info for next Revive VAT Return - see email from [PERSON_NAME] attached"
click at [137, 52] on link "Save" at bounding box center [145, 52] width 16 height 10
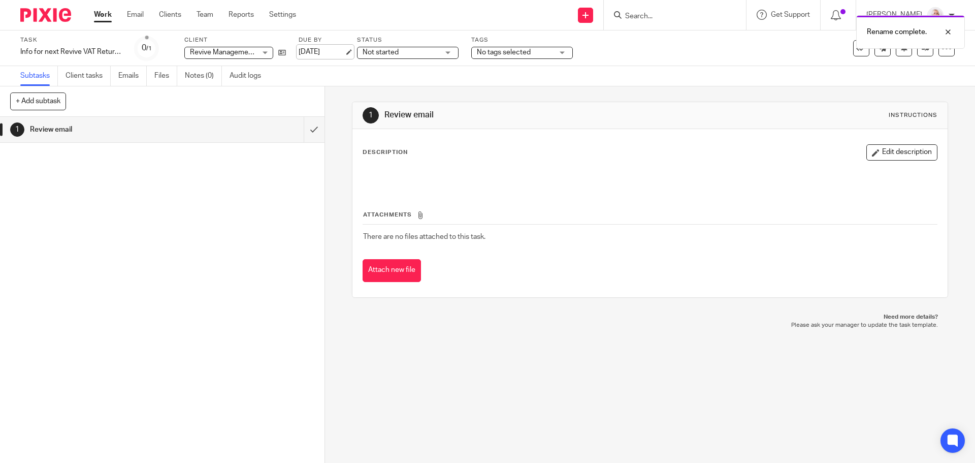
click at [330, 54] on link "[DATE]" at bounding box center [322, 52] width 46 height 11
